Goal: Entertainment & Leisure: Consume media (video, audio)

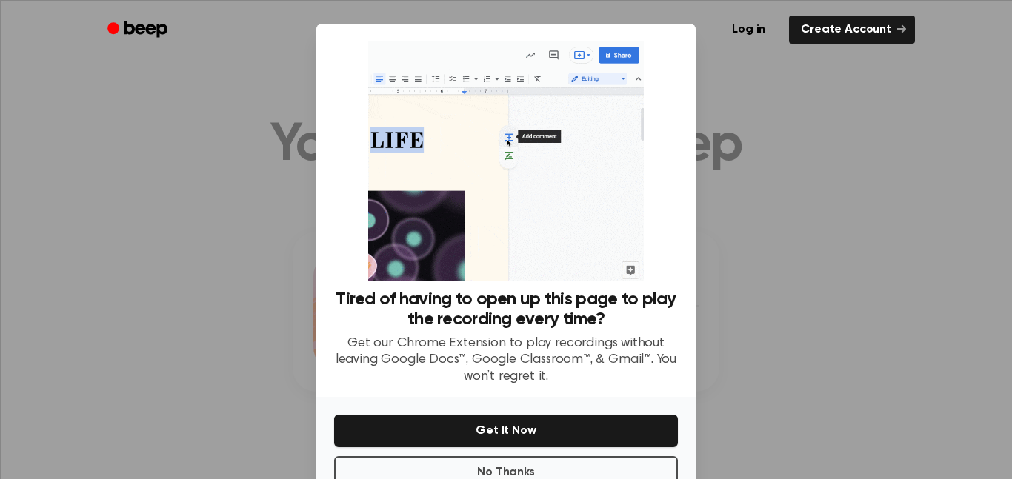
scroll to position [1, 0]
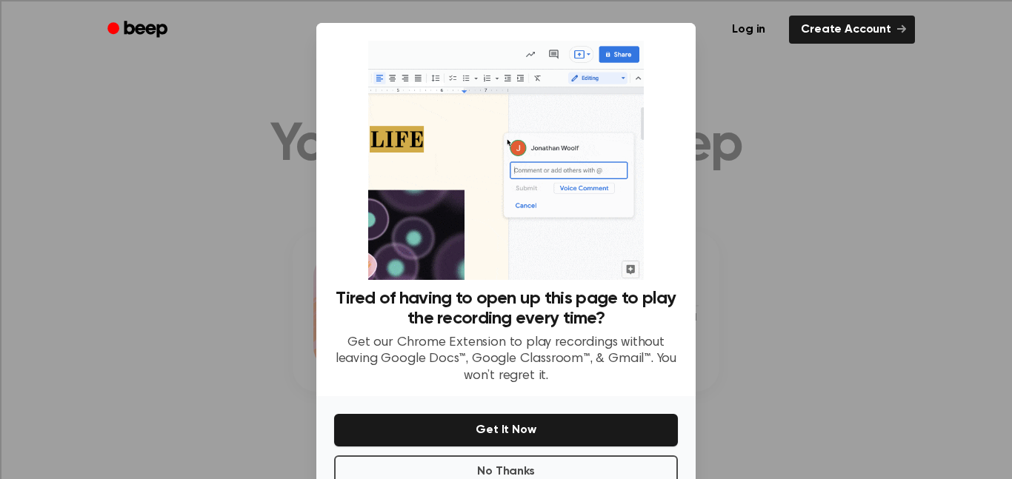
click at [256, 110] on div at bounding box center [506, 239] width 1012 height 479
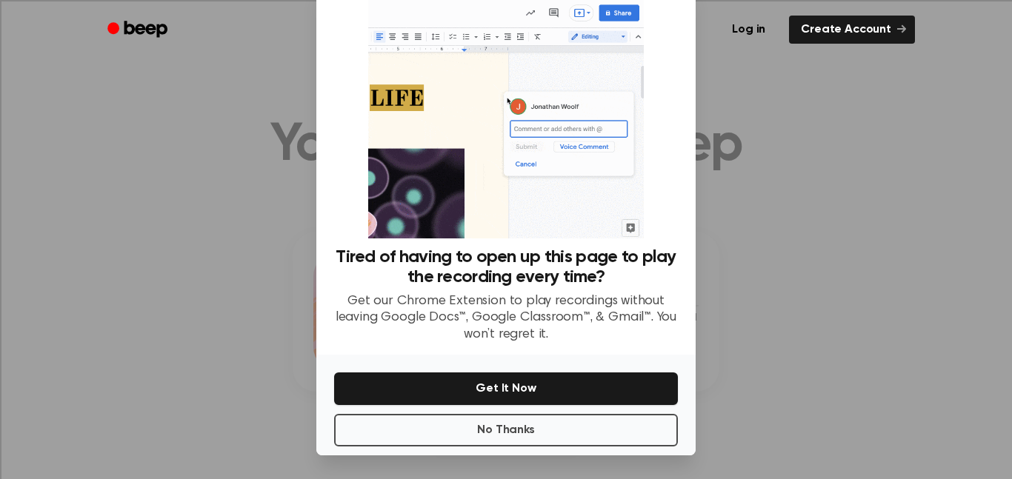
scroll to position [38, 0]
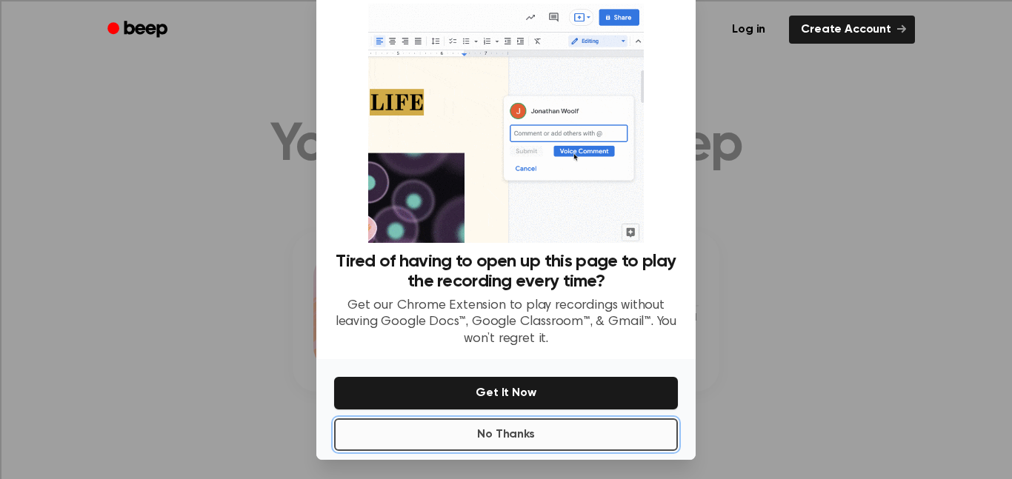
click at [387, 442] on button "No Thanks" at bounding box center [506, 435] width 344 height 33
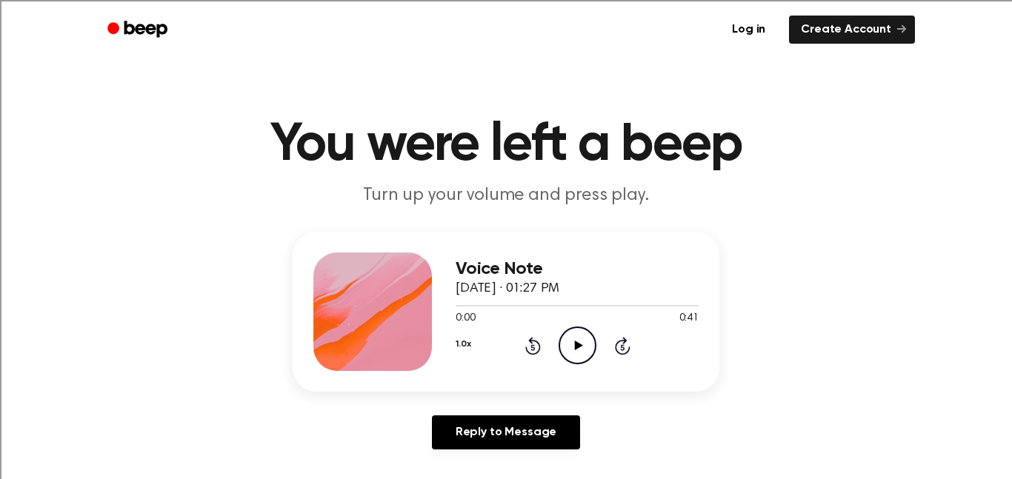
click at [570, 341] on icon "Play Audio" at bounding box center [578, 346] width 38 height 38
click at [529, 353] on icon at bounding box center [533, 346] width 16 height 18
click at [525, 345] on icon "Rewind 5 seconds" at bounding box center [533, 345] width 16 height 19
click at [533, 347] on icon at bounding box center [532, 348] width 4 height 6
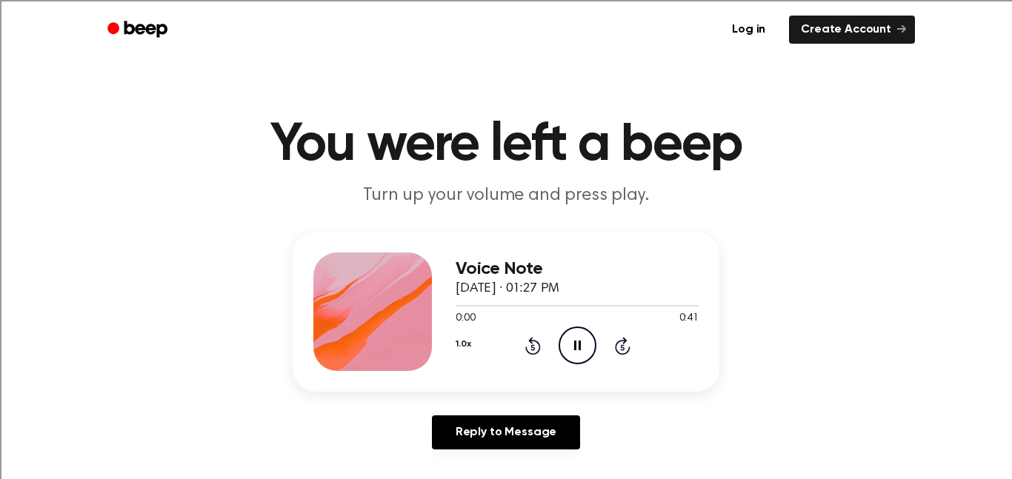
click at [528, 346] on icon "Rewind 5 seconds" at bounding box center [533, 345] width 16 height 19
click at [532, 347] on icon at bounding box center [532, 348] width 4 height 6
click at [447, 173] on header "You were left a beep Turn up your volume and press play." at bounding box center [506, 164] width 976 height 90
click at [570, 352] on icon "Pause Audio" at bounding box center [578, 346] width 38 height 38
click at [533, 347] on icon at bounding box center [532, 348] width 4 height 6
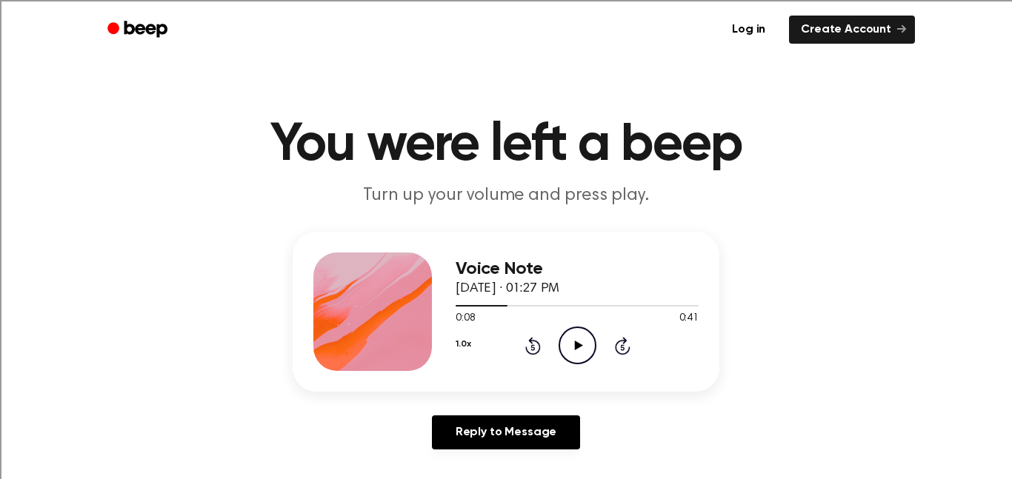
click at [533, 347] on icon at bounding box center [532, 348] width 4 height 6
click at [568, 361] on icon "Play Audio" at bounding box center [578, 346] width 38 height 38
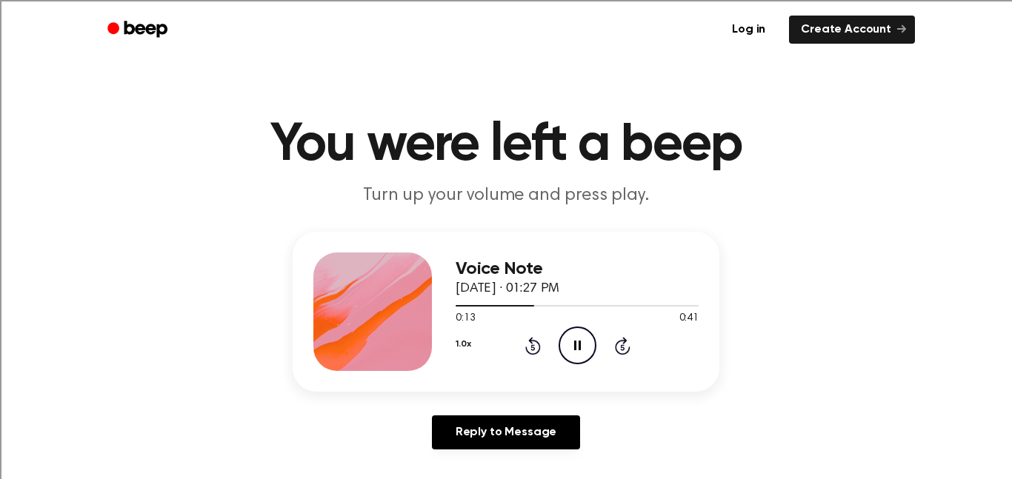
click at [579, 363] on icon "Pause Audio" at bounding box center [578, 346] width 38 height 38
click at [0, 124] on main "You were left a beep Turn up your volume and press play. Voice Note October 9, …" at bounding box center [506, 457] width 1012 height 914
click at [575, 342] on icon at bounding box center [578, 346] width 8 height 10
click at [563, 365] on div "Voice Note October 9, 2025 · 01:27 PM 0:41 0:41 Your browser does not support t…" at bounding box center [577, 312] width 243 height 119
click at [580, 343] on icon "Play Audio" at bounding box center [578, 346] width 38 height 38
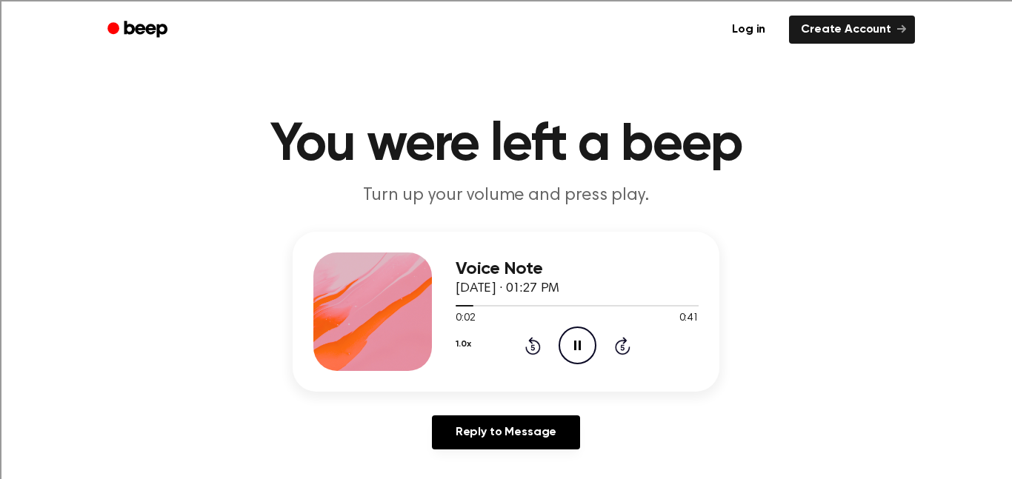
click at [585, 339] on icon "Pause Audio" at bounding box center [578, 346] width 38 height 38
click at [574, 347] on icon at bounding box center [578, 346] width 8 height 10
click at [574, 348] on icon at bounding box center [577, 346] width 7 height 10
click at [574, 348] on icon "Play Audio" at bounding box center [578, 346] width 38 height 38
click at [570, 336] on icon "Play Audio" at bounding box center [578, 346] width 38 height 38
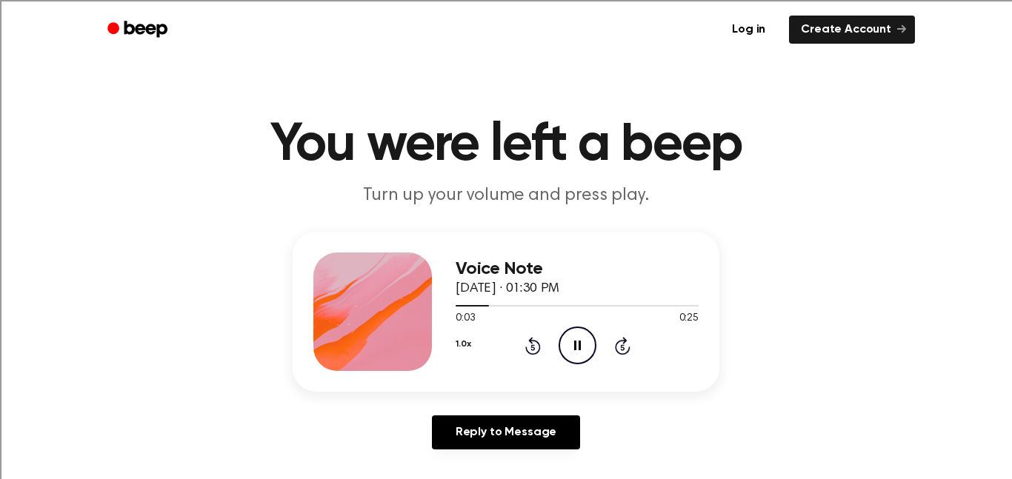
click at [570, 341] on icon "Pause Audio" at bounding box center [578, 346] width 38 height 38
click at [571, 353] on icon "Play Audio" at bounding box center [578, 346] width 38 height 38
click at [572, 344] on icon "Play Audio" at bounding box center [578, 346] width 38 height 38
click at [585, 350] on icon "Play Audio" at bounding box center [578, 346] width 38 height 38
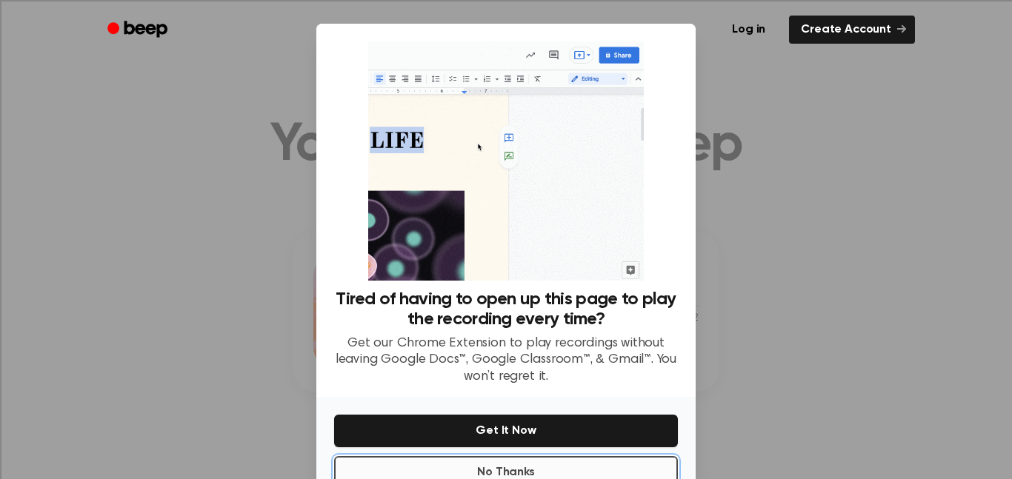
click at [399, 471] on button "No Thanks" at bounding box center [506, 472] width 344 height 33
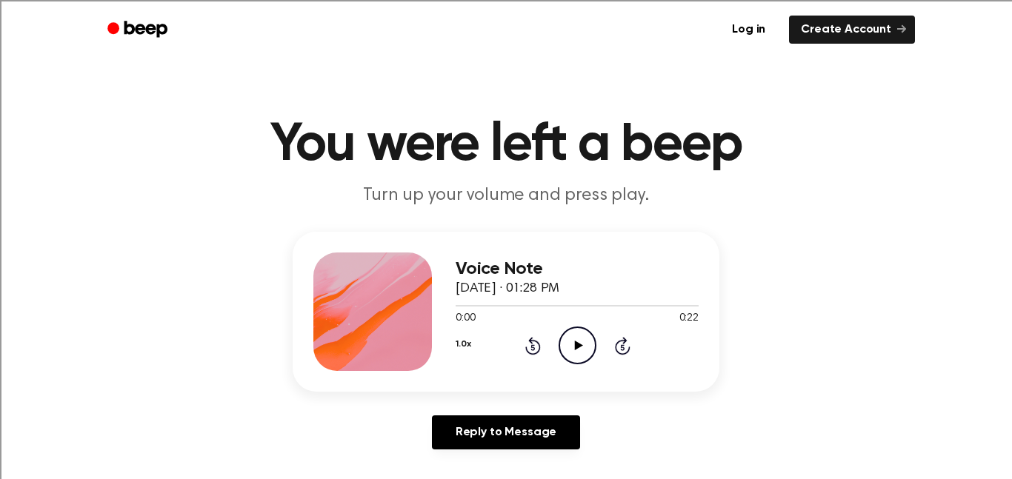
click at [585, 354] on icon "Play Audio" at bounding box center [578, 346] width 38 height 38
click at [0, 476] on main "You were left a beep Turn up your volume and press play. Voice Note October 9, …" at bounding box center [506, 457] width 1012 height 914
click at [579, 355] on icon "Play Audio" at bounding box center [578, 346] width 38 height 38
click at [573, 353] on icon "Play Audio" at bounding box center [578, 346] width 38 height 38
click at [579, 362] on icon "Play Audio" at bounding box center [578, 346] width 38 height 38
